Goal: Find contact information: Find contact information

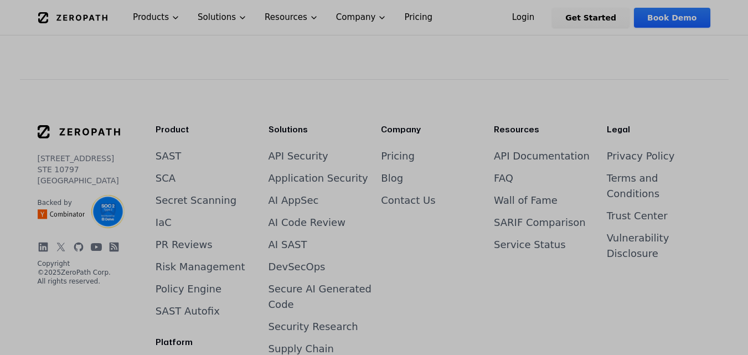
scroll to position [4550, 0]
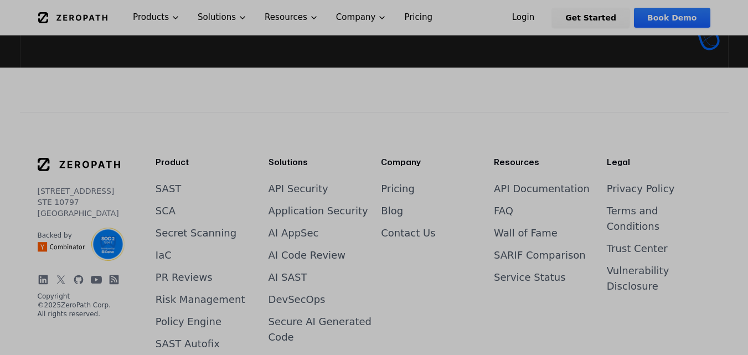
click at [404, 227] on link "Contact Us" at bounding box center [408, 233] width 54 height 12
drag, startPoint x: 30, startPoint y: 161, endPoint x: 63, endPoint y: 198, distance: 49.4
copy p "[STREET_ADDRESS]"
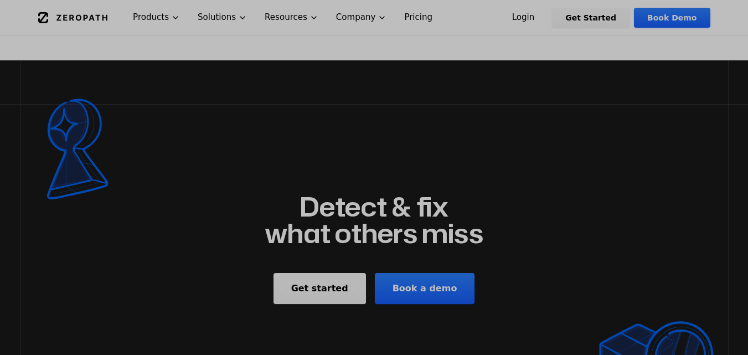
scroll to position [831, 0]
